Goal: Task Accomplishment & Management: Manage account settings

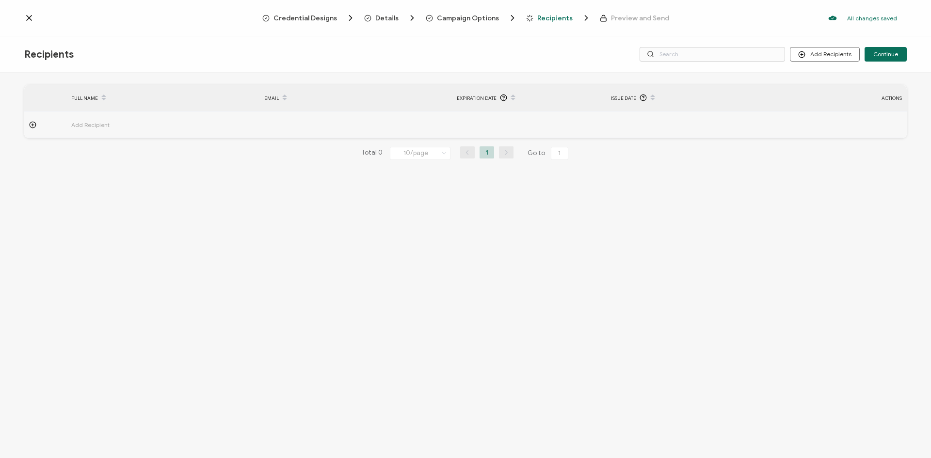
click at [30, 18] on icon at bounding box center [29, 18] width 5 height 5
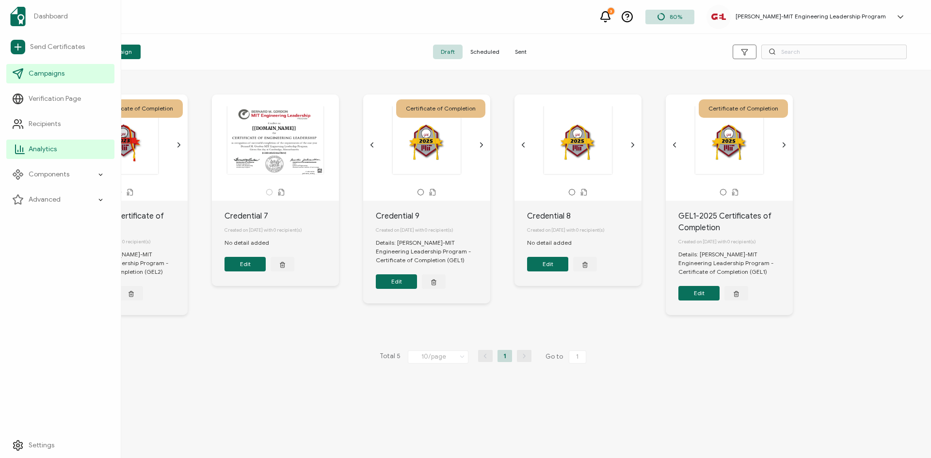
click at [48, 148] on span "Analytics" at bounding box center [43, 149] width 28 height 10
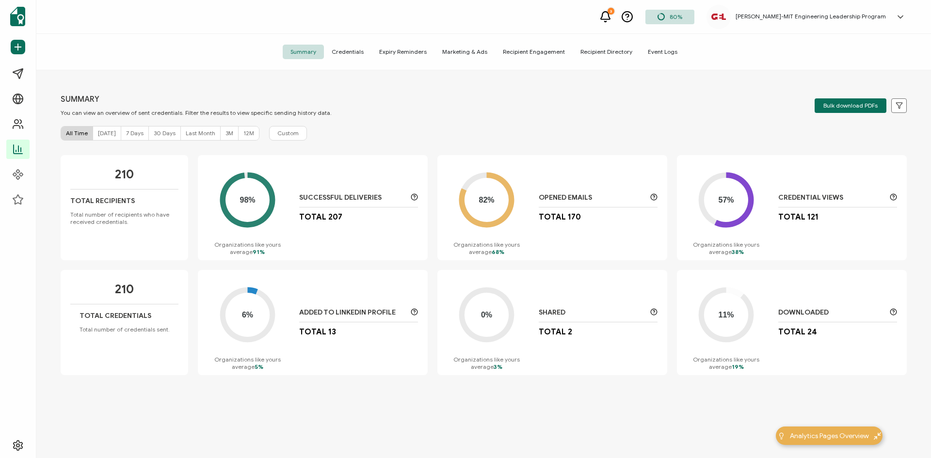
click at [407, 309] on div "Added to LinkedIn Profile" at bounding box center [358, 312] width 119 height 9
click at [896, 107] on icon at bounding box center [899, 105] width 7 height 7
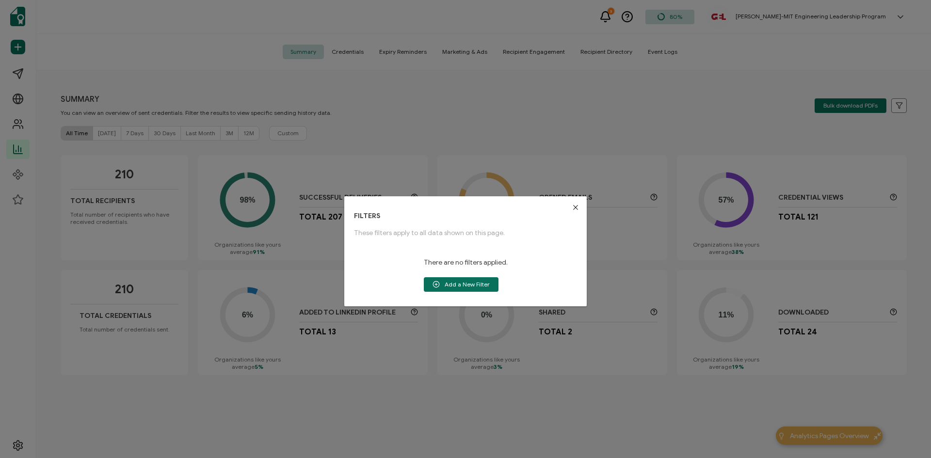
click at [572, 208] on icon "Close" at bounding box center [576, 208] width 8 height 8
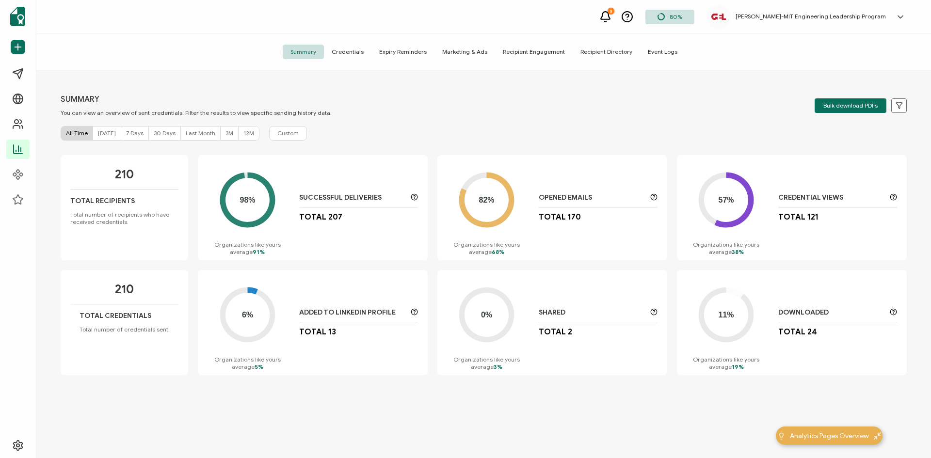
click at [348, 56] on span "Credentials" at bounding box center [348, 52] width 48 height 15
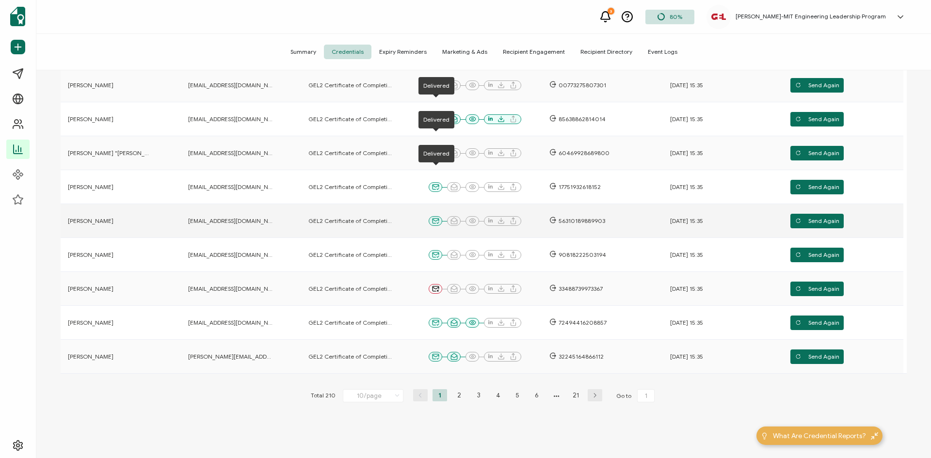
scroll to position [194, 0]
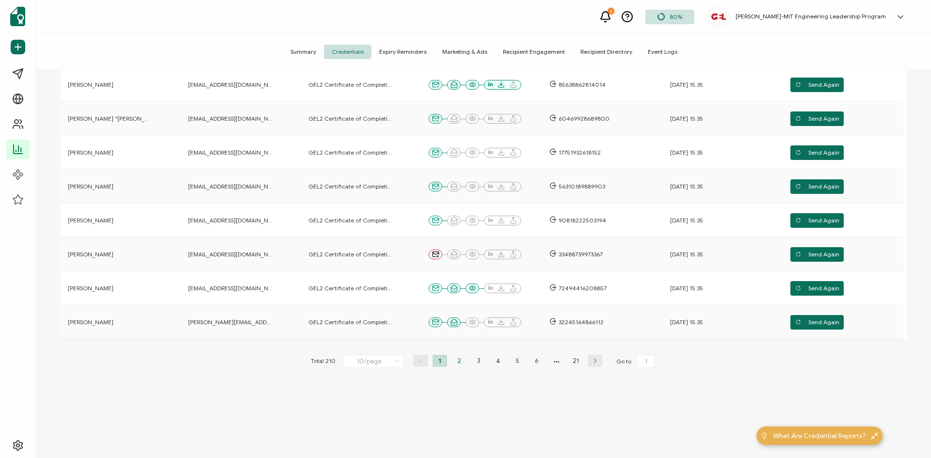
click at [458, 362] on li "2" at bounding box center [459, 361] width 15 height 12
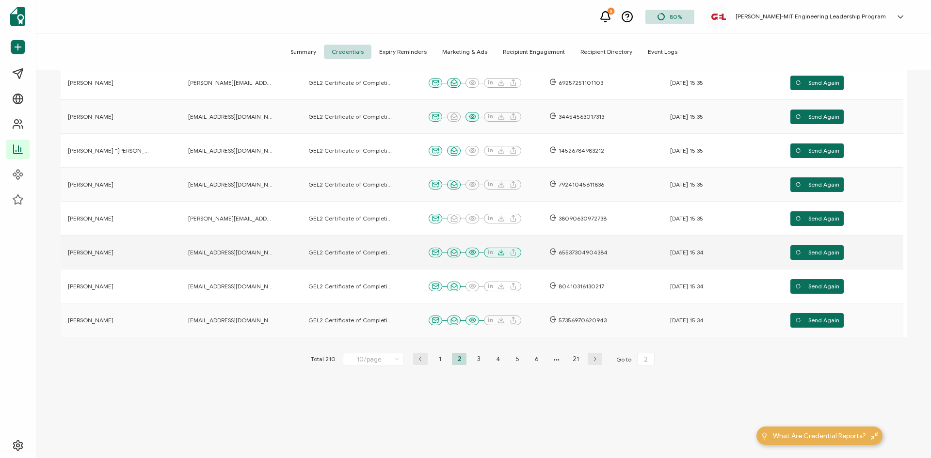
scroll to position [196, 0]
click at [479, 359] on li "3" at bounding box center [478, 358] width 15 height 12
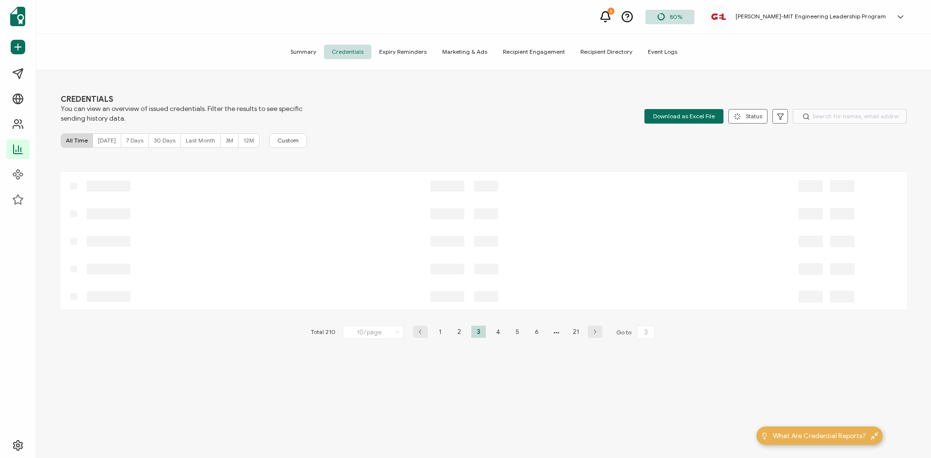
scroll to position [0, 0]
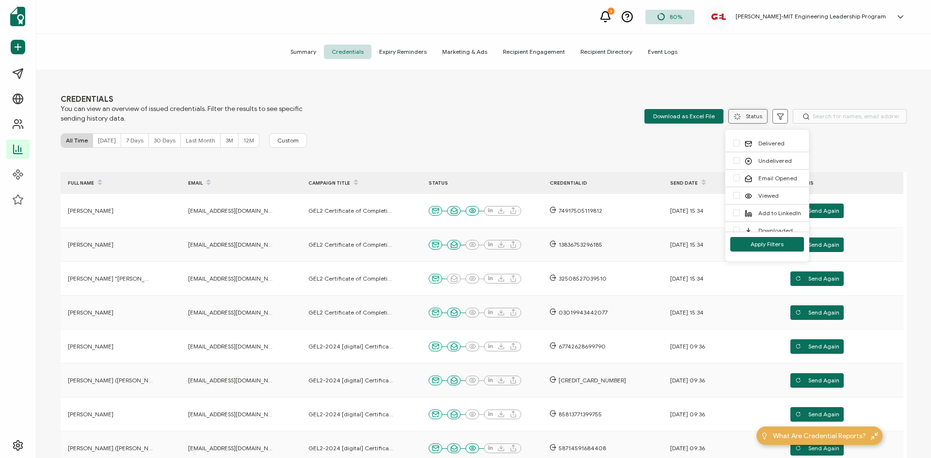
click at [748, 117] on button "Status" at bounding box center [747, 116] width 39 height 15
click at [737, 211] on span "checkbox-group" at bounding box center [736, 212] width 7 height 7
click at [740, 209] on input "Add to LinkedIn" at bounding box center [740, 209] width 0 height 0
click at [763, 248] on button "Apply Filters" at bounding box center [767, 244] width 74 height 15
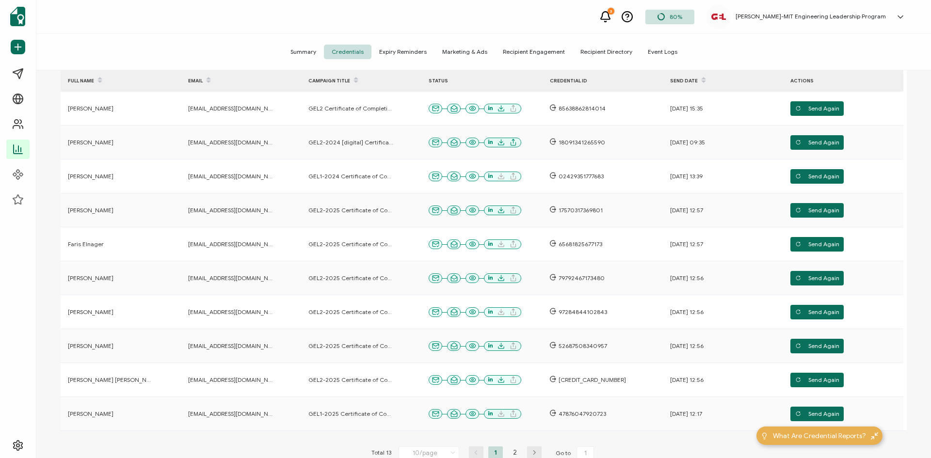
scroll to position [145, 0]
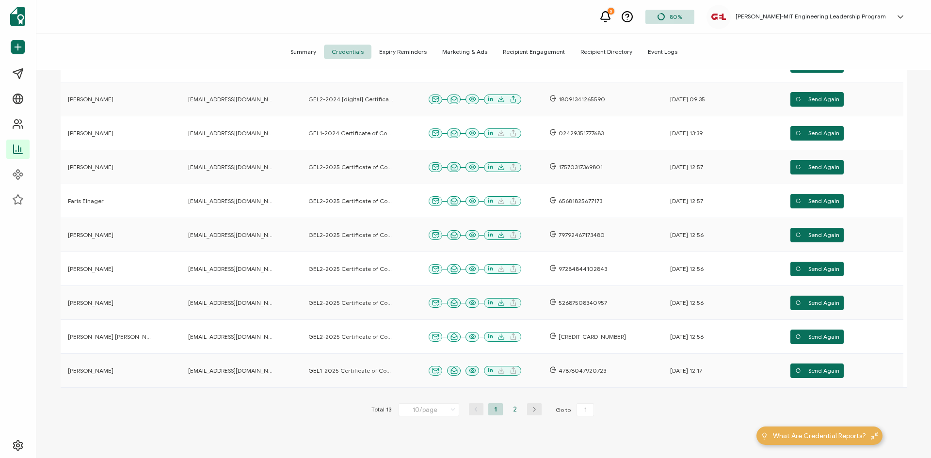
click at [512, 413] on li "2" at bounding box center [515, 409] width 15 height 12
type input "2"
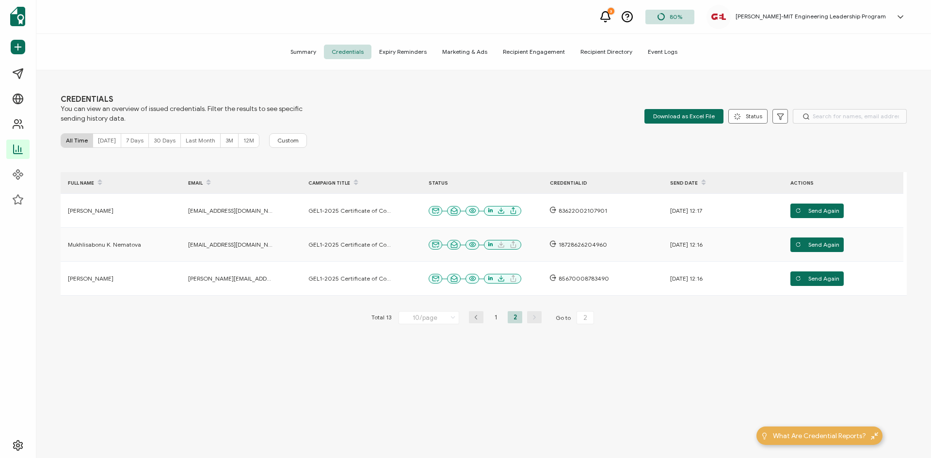
click at [610, 57] on span "Recipient Directory" at bounding box center [606, 52] width 67 height 15
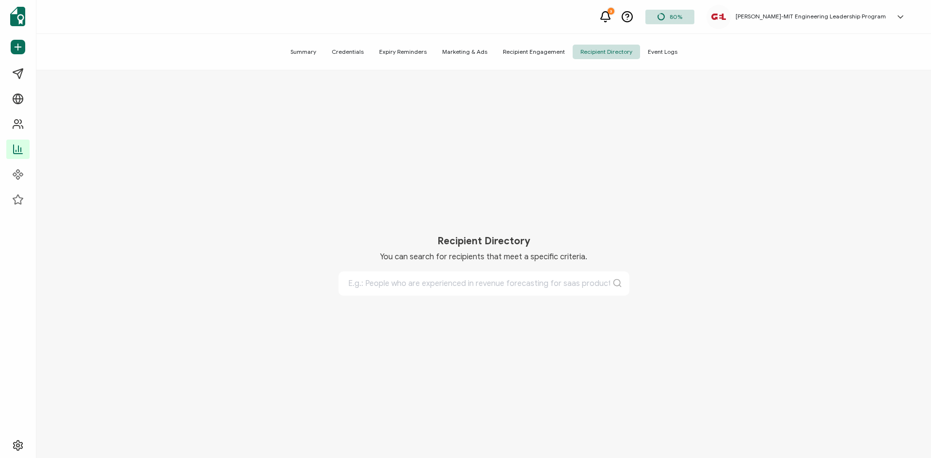
click at [540, 52] on span "Recipient Engagement" at bounding box center [534, 52] width 78 height 15
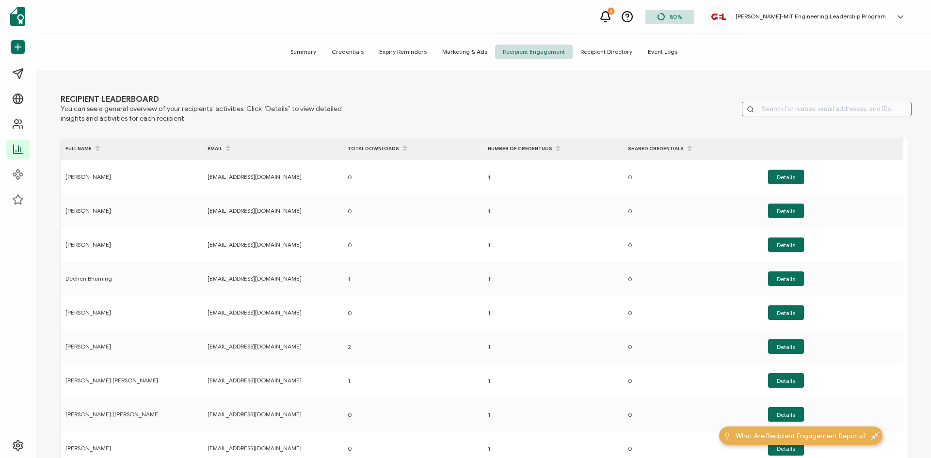
click at [317, 56] on span "Summary" at bounding box center [303, 52] width 41 height 15
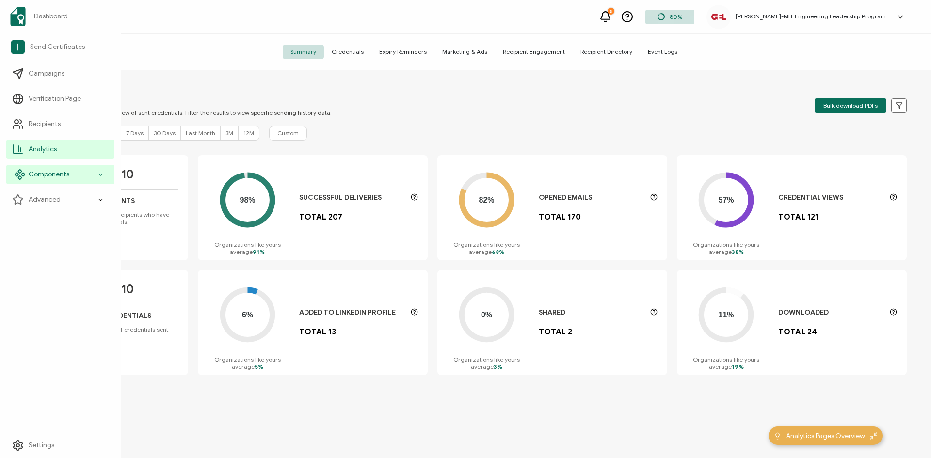
click at [42, 177] on span "Components" at bounding box center [49, 175] width 41 height 10
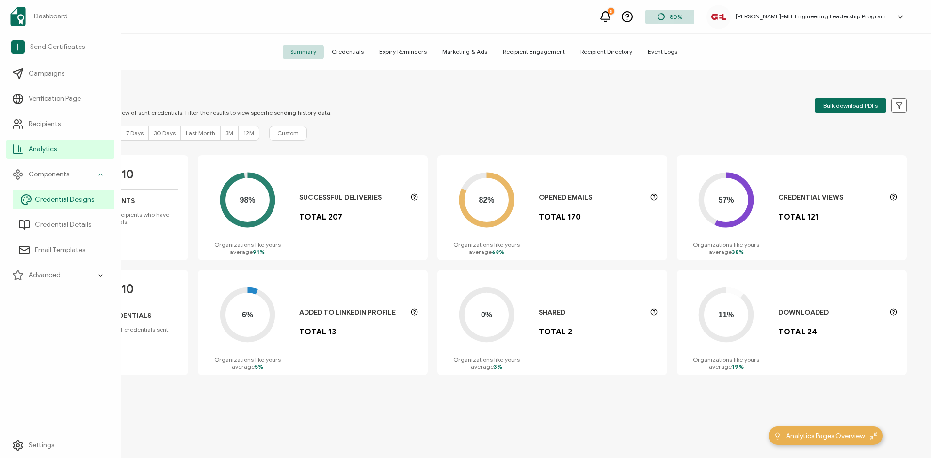
click at [48, 202] on span "Credential Designs" at bounding box center [64, 200] width 59 height 10
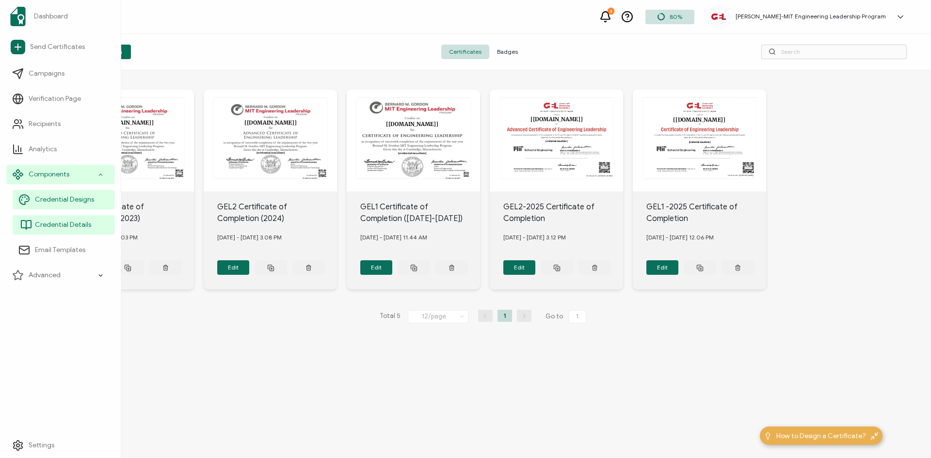
click at [48, 225] on span "Credential Details" at bounding box center [63, 225] width 56 height 10
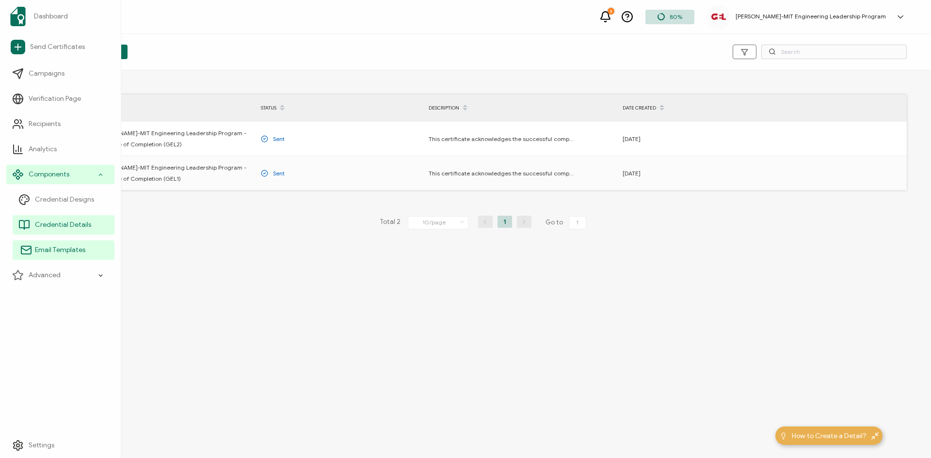
click at [38, 251] on span "Email Templates" at bounding box center [60, 250] width 50 height 10
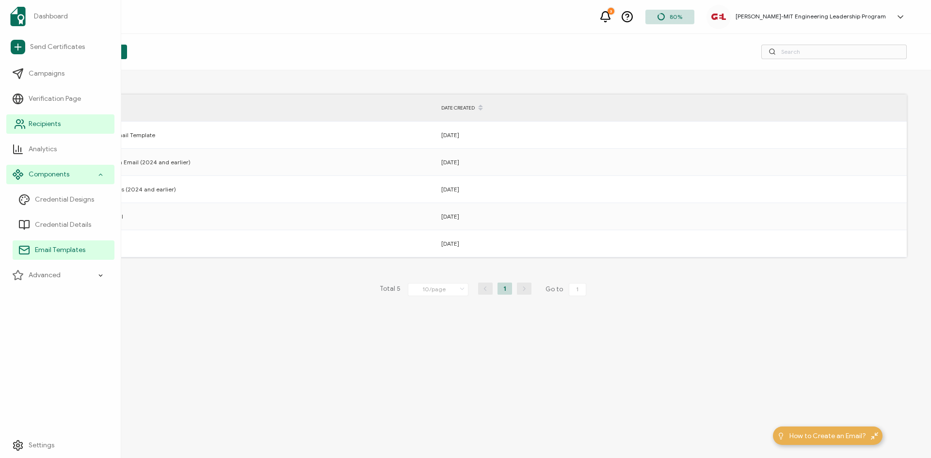
click at [43, 121] on span "Recipients" at bounding box center [45, 124] width 32 height 10
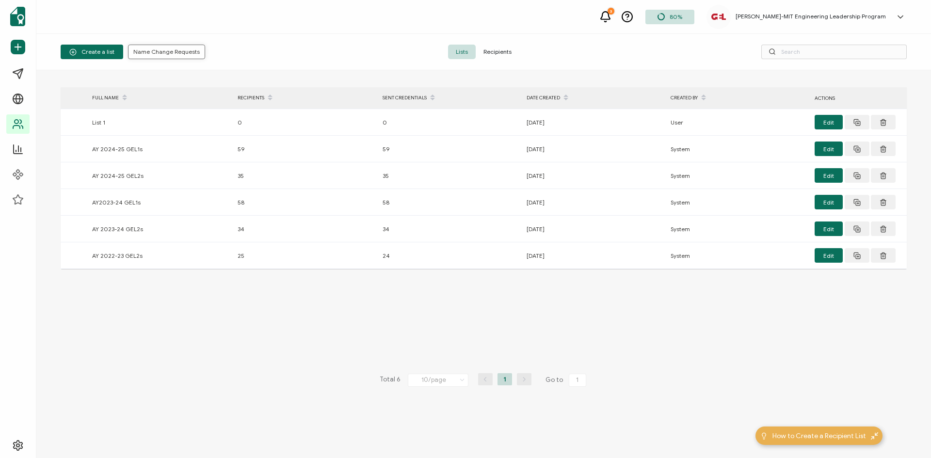
click at [157, 50] on span "Name Change Requests" at bounding box center [166, 52] width 66 height 6
